Goal: Task Accomplishment & Management: Check status

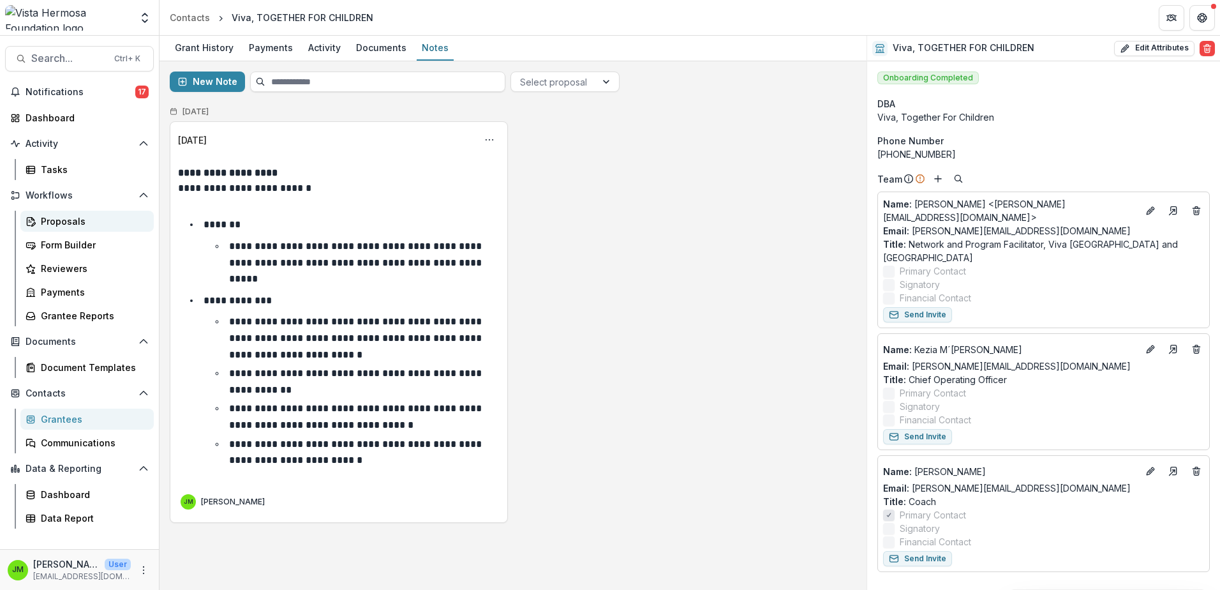
click at [61, 225] on div "Proposals" at bounding box center [92, 220] width 103 height 13
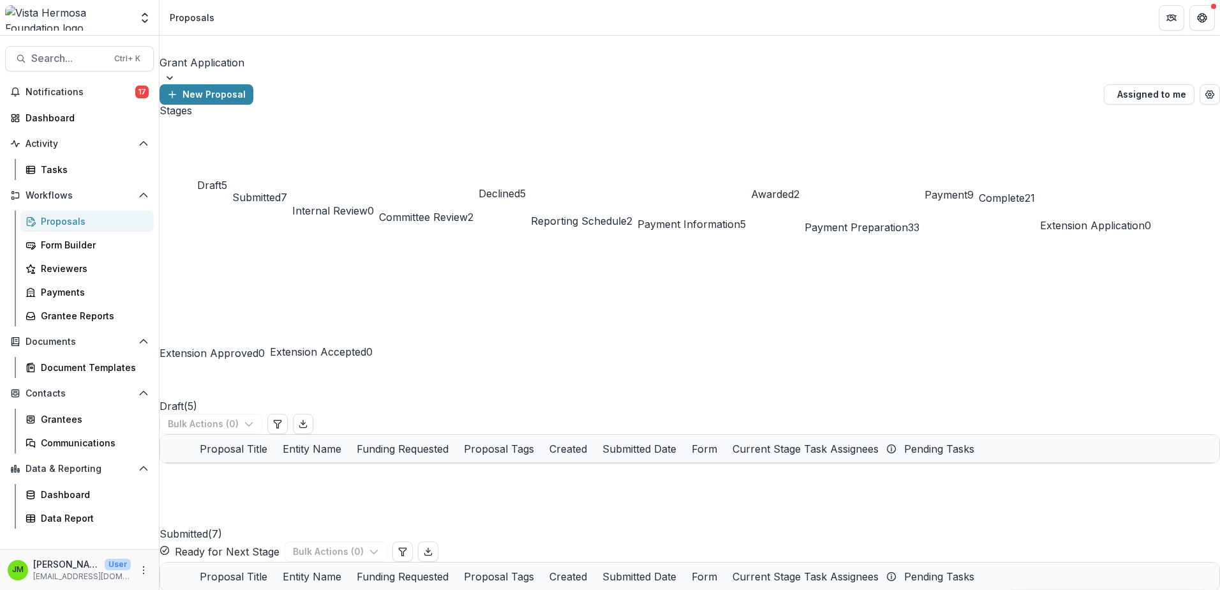
click at [281, 191] on span "Submitted" at bounding box center [256, 197] width 48 height 13
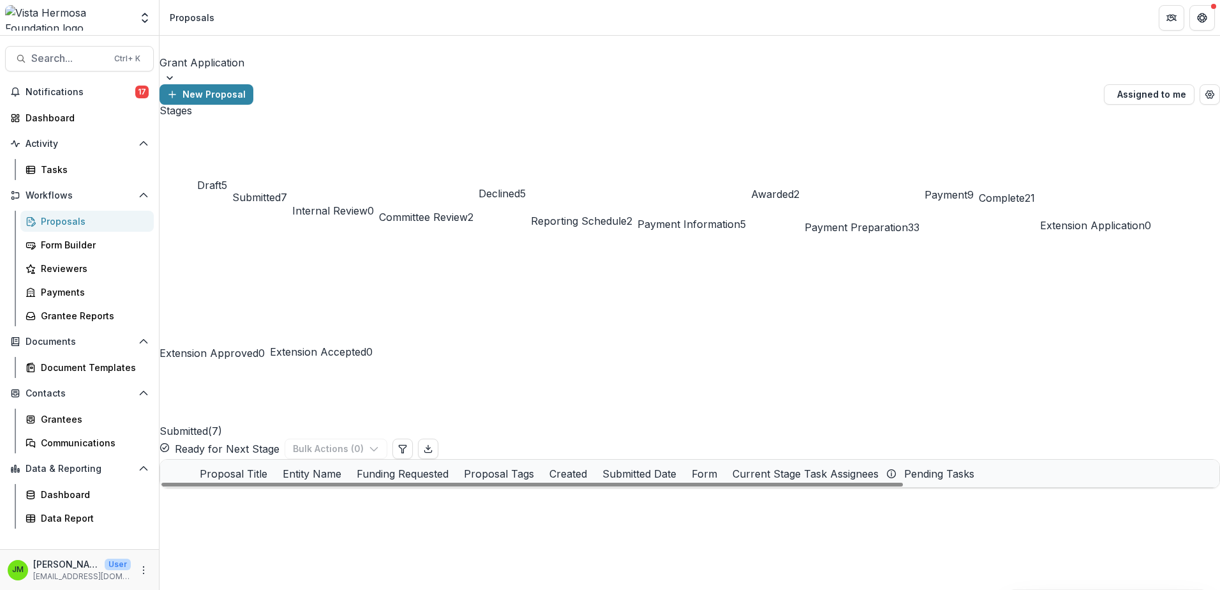
click at [324, 549] on link "Improving Food Systems through Agricultural Inputs, Livestock, and Processing" at bounding box center [301, 555] width 139 height 13
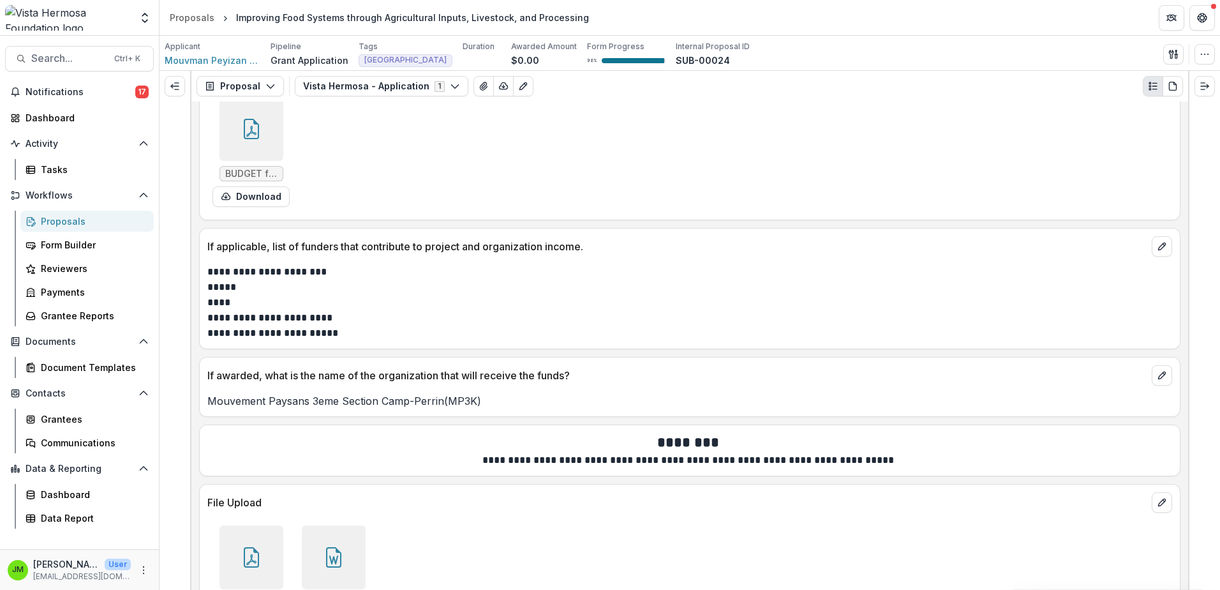
scroll to position [8400, 0]
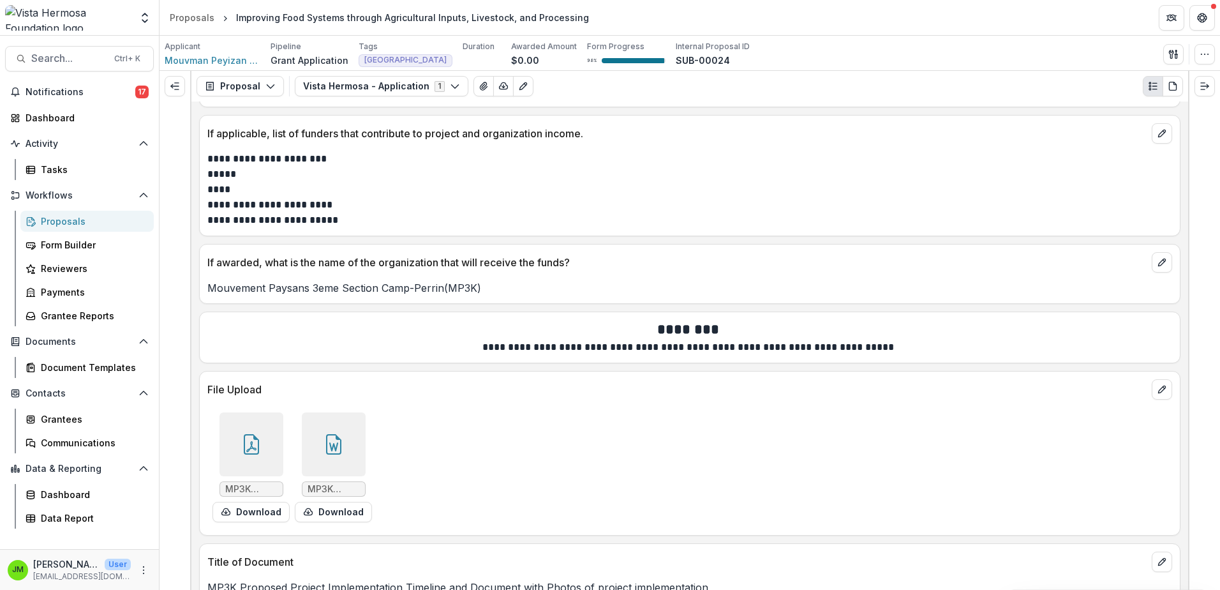
drag, startPoint x: 447, startPoint y: 318, endPoint x: 433, endPoint y: 558, distance: 240.3
click at [251, 484] on span "MP3K timeline 2025 proposal.pdf" at bounding box center [251, 489] width 52 height 11
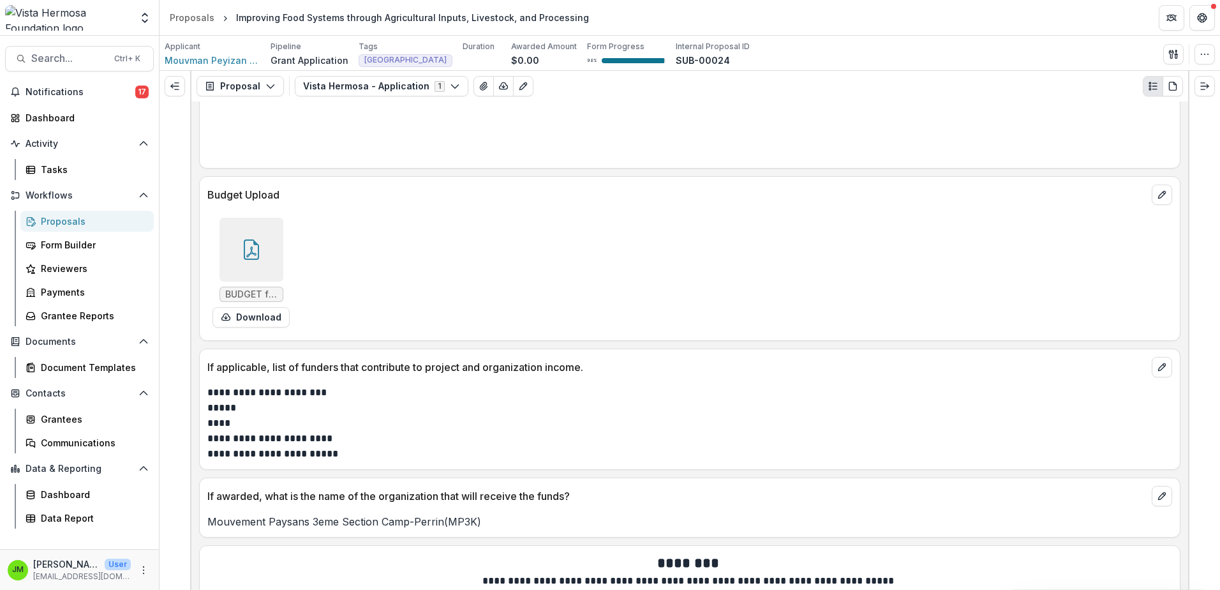
scroll to position [8145, 0]
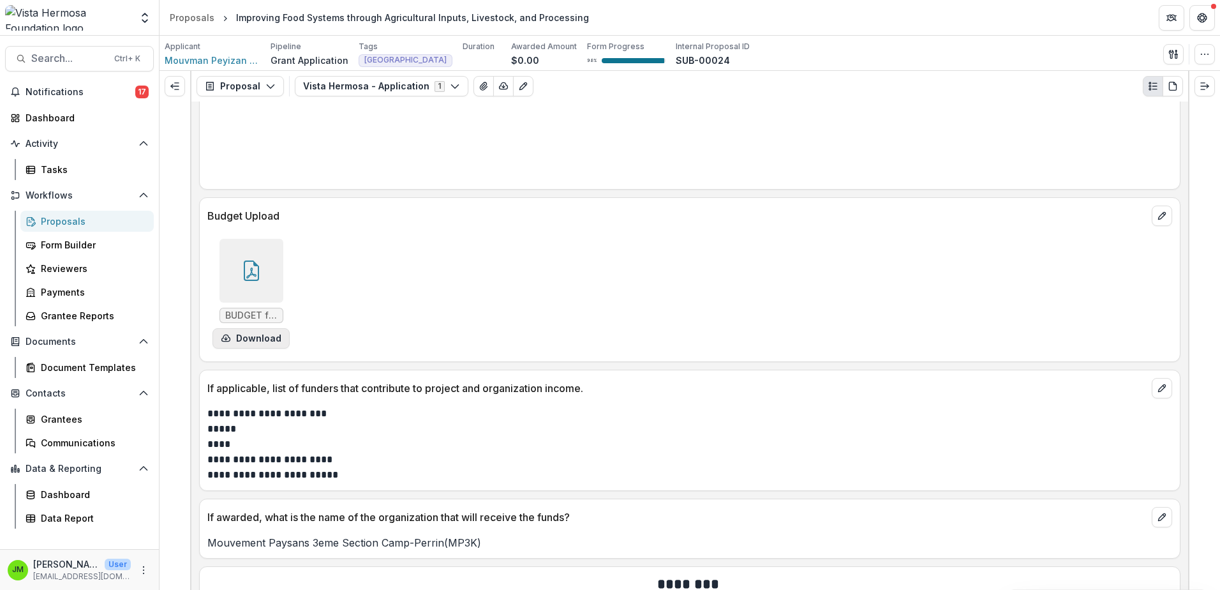
click at [257, 328] on button "Download" at bounding box center [250, 338] width 77 height 20
